Goal: Book appointment/travel/reservation

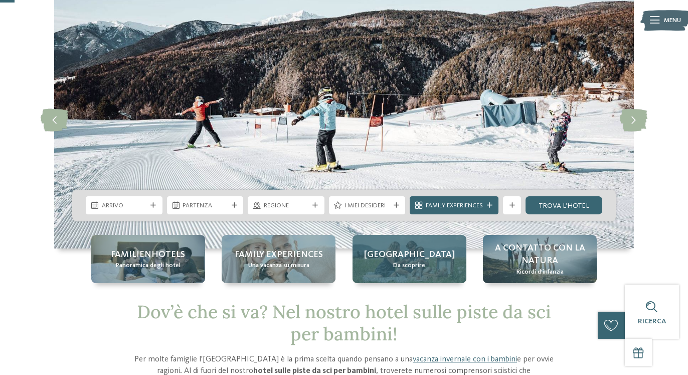
scroll to position [51, 0]
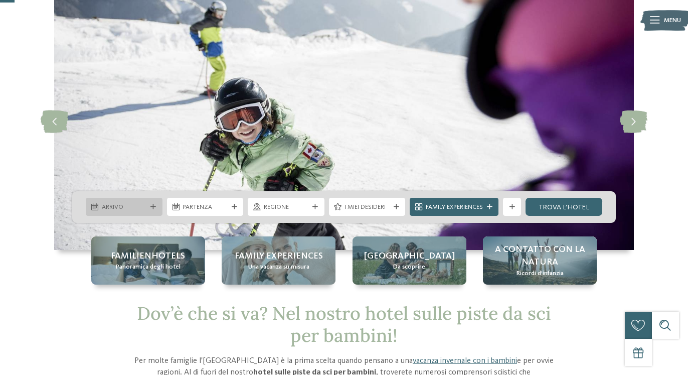
click at [128, 207] on span "Arrivo" at bounding box center [124, 207] width 45 height 9
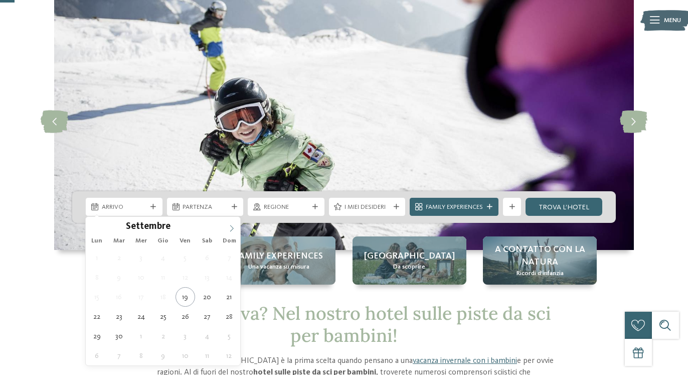
click at [233, 224] on span at bounding box center [231, 225] width 17 height 17
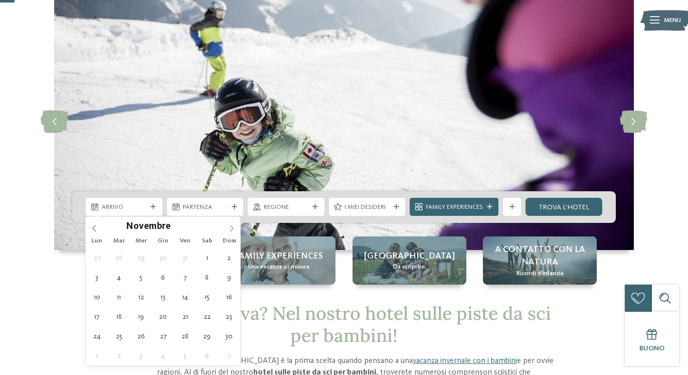
click at [233, 224] on span at bounding box center [231, 225] width 17 height 17
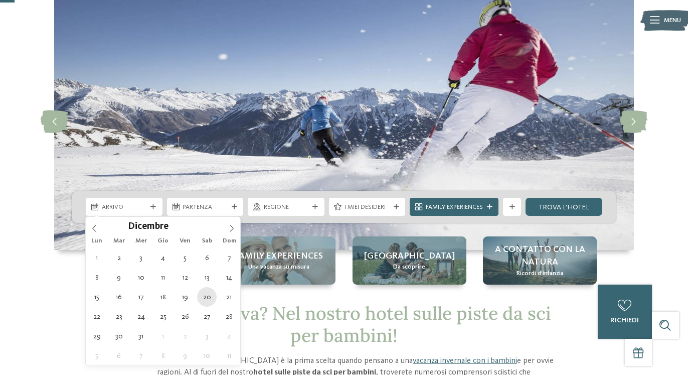
type div "[DATE]"
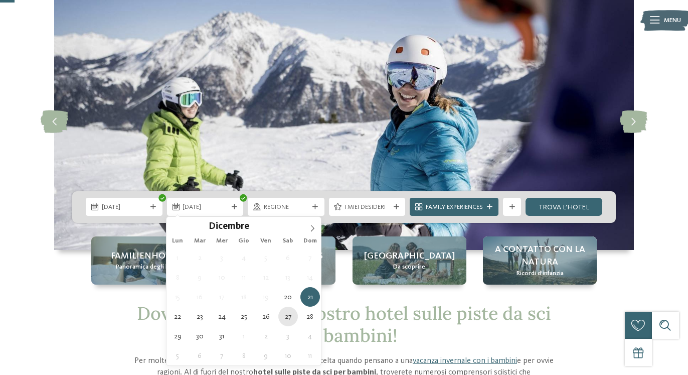
type div "[DATE]"
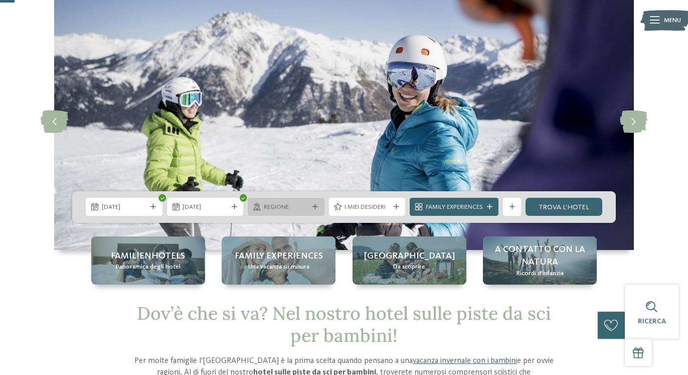
click at [316, 207] on icon at bounding box center [315, 207] width 6 height 6
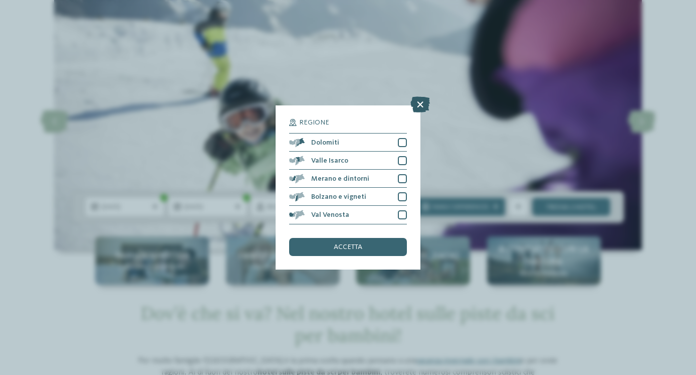
click at [420, 105] on icon at bounding box center [421, 105] width 20 height 16
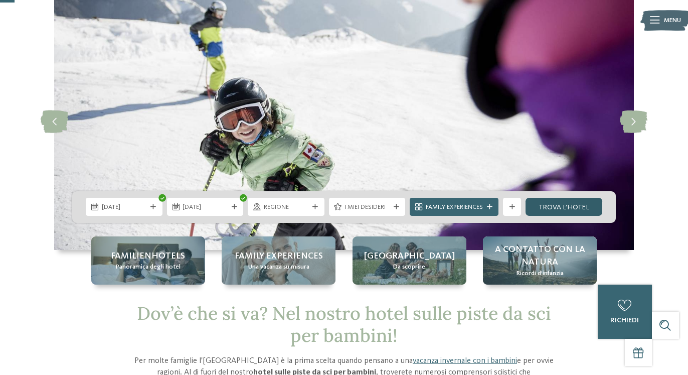
click at [568, 206] on link "trova l’hotel" at bounding box center [563, 207] width 77 height 18
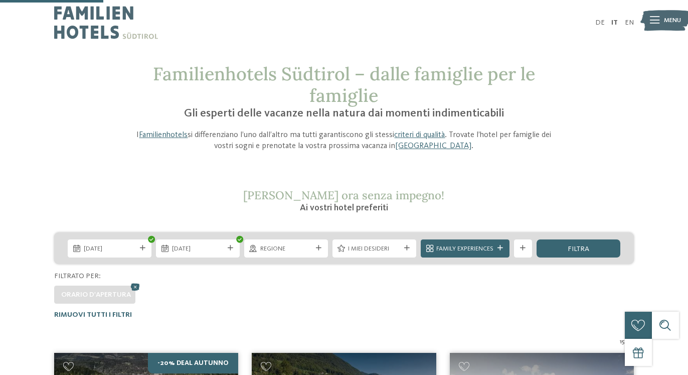
scroll to position [291, 0]
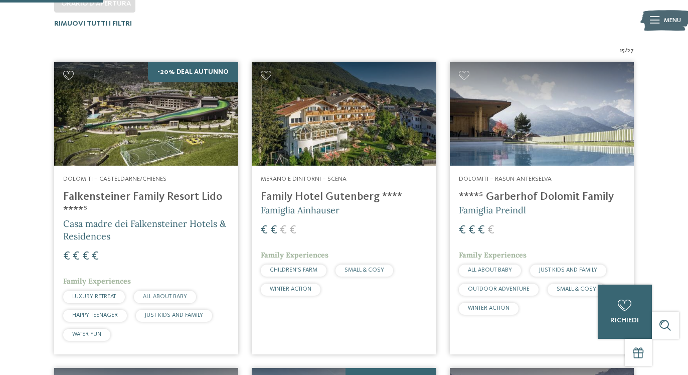
click at [152, 196] on h4 "Falkensteiner Family Resort Lido ****ˢ" at bounding box center [146, 203] width 166 height 27
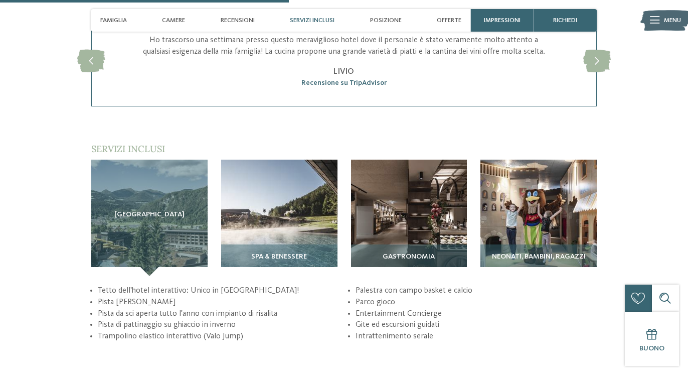
scroll to position [1585, 0]
